Goal: Find specific page/section: Find specific page/section

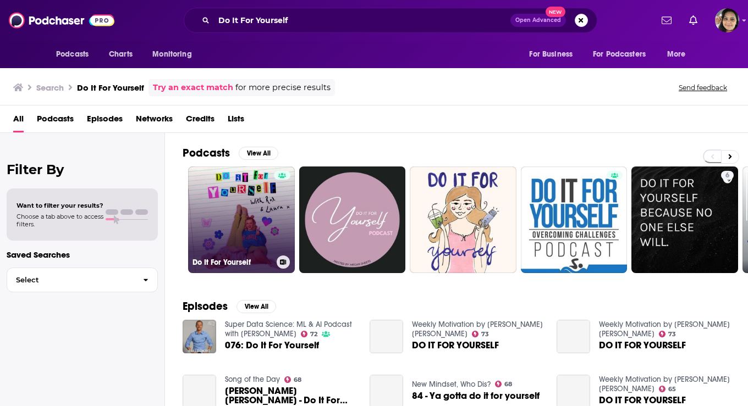
click at [234, 203] on link "Do It For Yourself" at bounding box center [241, 220] width 107 height 107
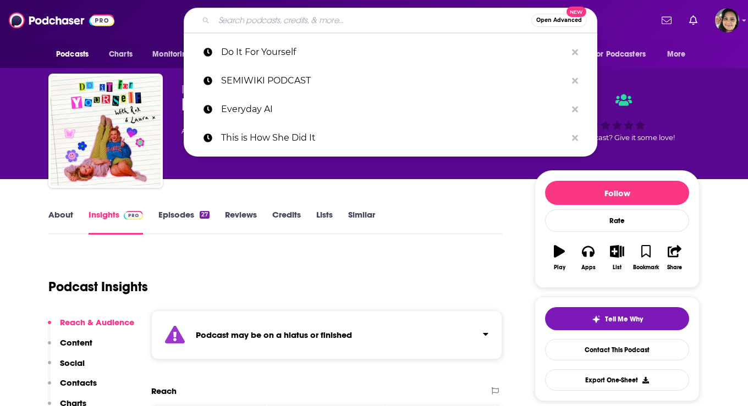
click at [278, 21] on input "Search podcasts, credits, & more..." at bounding box center [372, 21] width 317 height 18
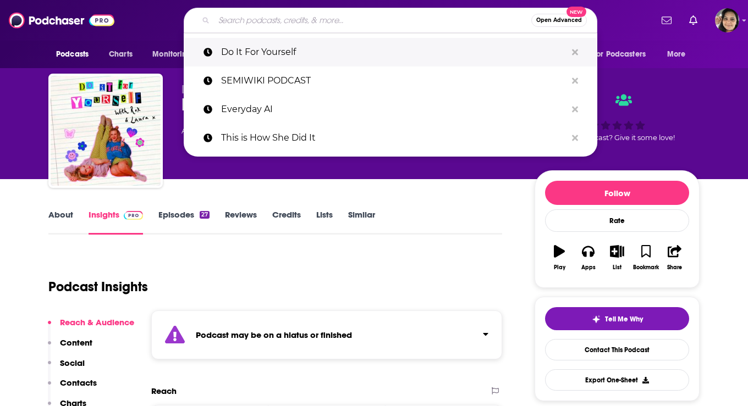
click at [265, 62] on p "Do It For Yourself" at bounding box center [393, 52] width 345 height 29
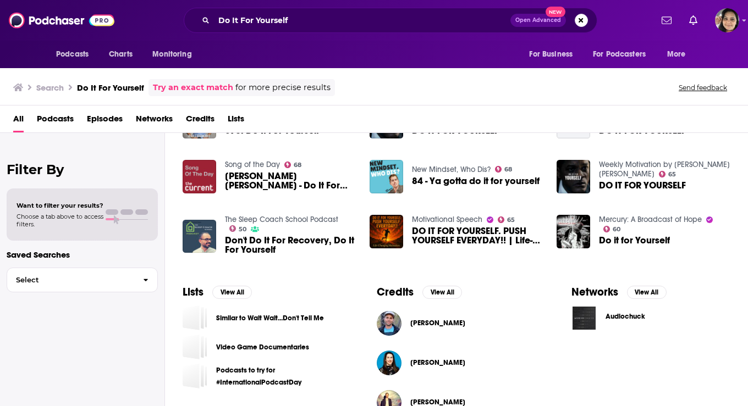
scroll to position [368, 0]
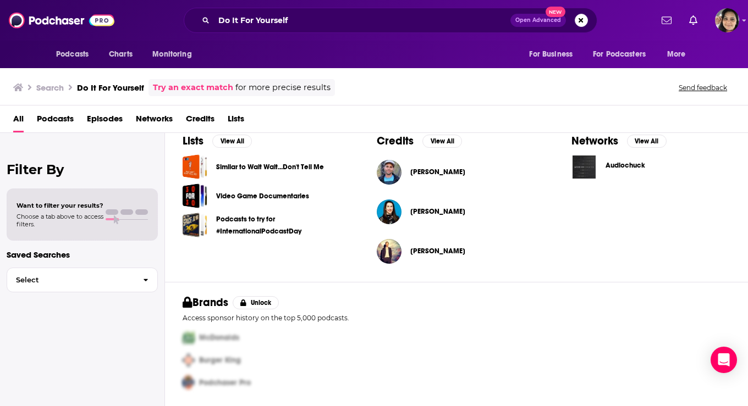
click at [359, 29] on div "Do It For Yourself Open Advanced New" at bounding box center [391, 20] width 414 height 25
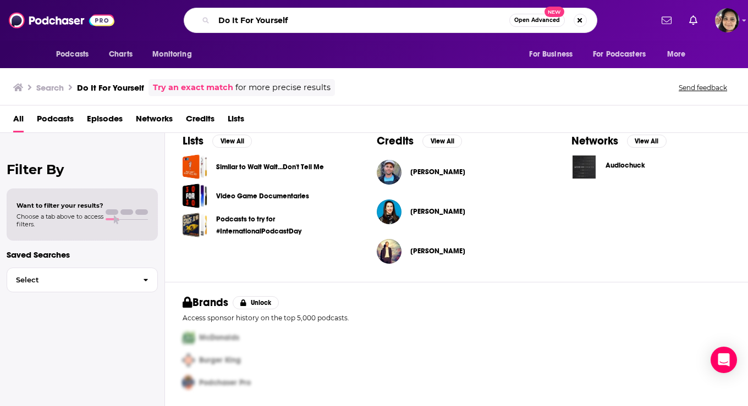
click at [357, 19] on input "Do It For Yourself" at bounding box center [361, 21] width 295 height 18
paste input "Merited Wealth"
type input "Do It For Yourself Merited Wealth"
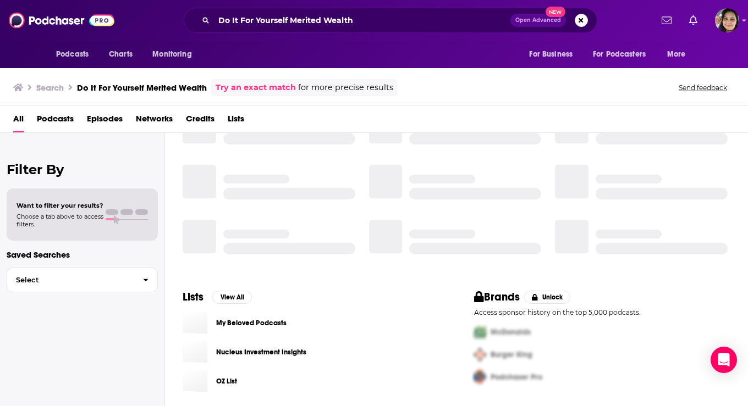
scroll to position [58, 0]
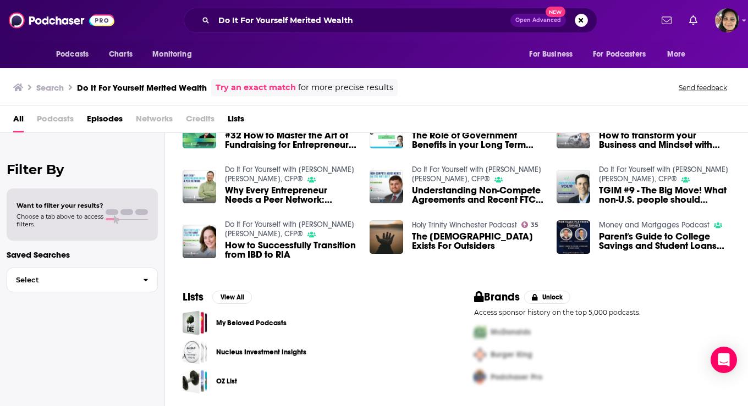
click at [437, 168] on link "Do It For Yourself with [PERSON_NAME] [PERSON_NAME], CFP®" at bounding box center [476, 174] width 129 height 19
